Goal: Information Seeking & Learning: Learn about a topic

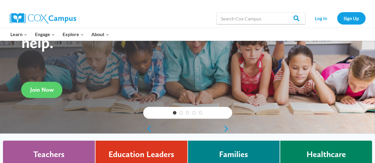
scroll to position [69, 0]
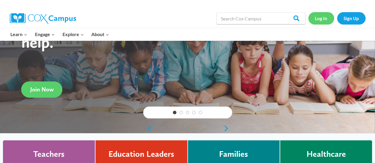
click at [319, 18] on link "Log In" at bounding box center [321, 18] width 26 height 12
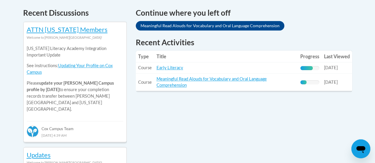
scroll to position [255, 0]
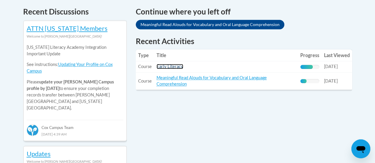
click at [175, 67] on link "Early Literacy" at bounding box center [170, 66] width 27 height 5
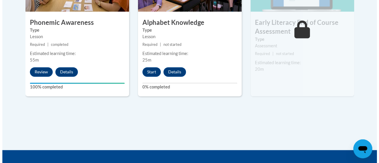
scroll to position [411, 0]
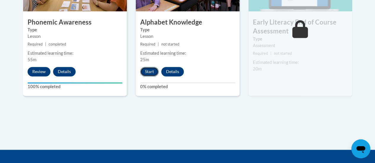
click at [149, 73] on button "Start" at bounding box center [149, 71] width 18 height 9
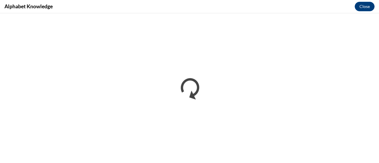
scroll to position [0, 0]
